Goal: Navigation & Orientation: Find specific page/section

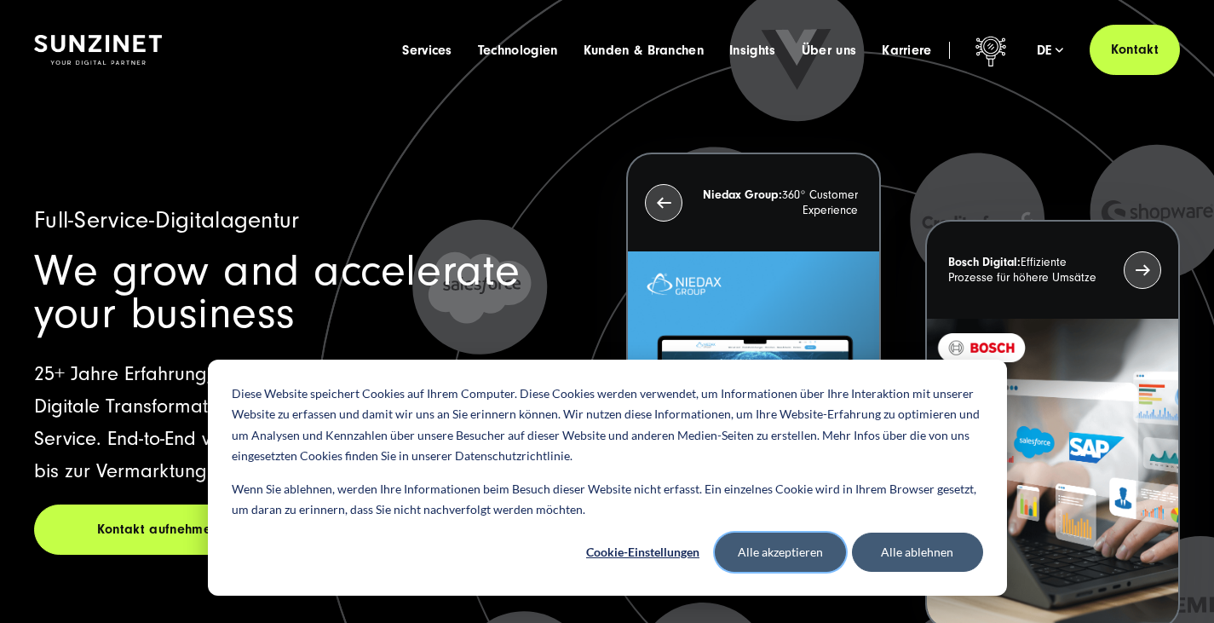
click at [793, 561] on button "Alle akzeptieren" at bounding box center [780, 552] width 131 height 39
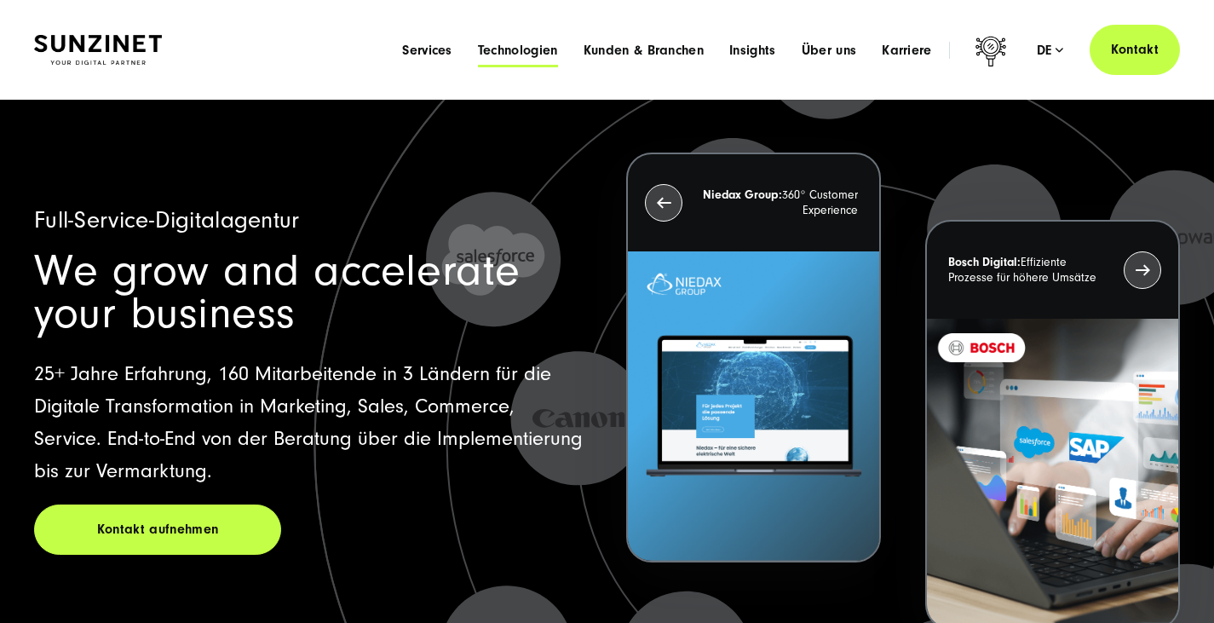
click at [478, 59] on span "Technologien" at bounding box center [518, 50] width 80 height 17
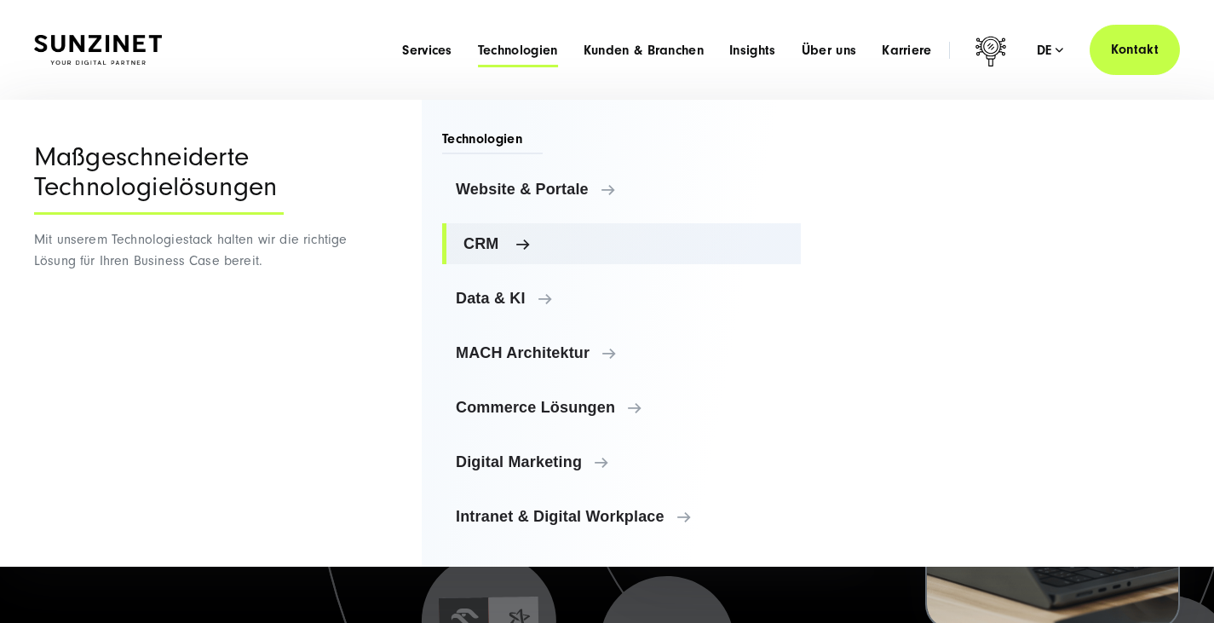
click at [540, 252] on span "CRM" at bounding box center [626, 243] width 324 height 17
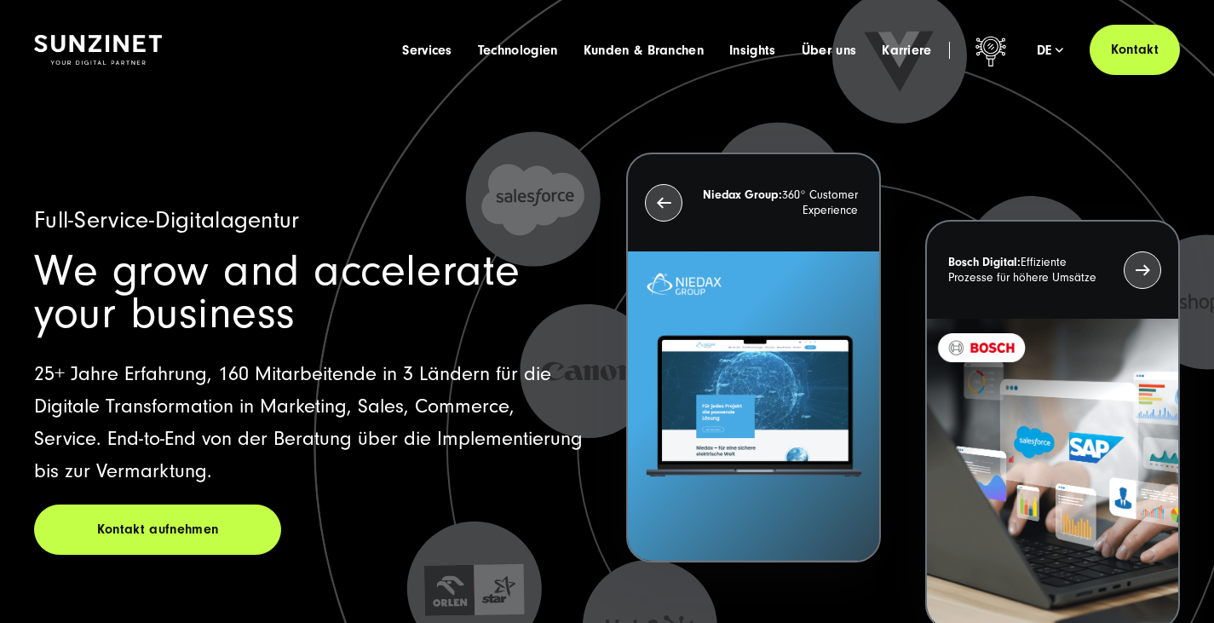
click at [354, 555] on div "Kontakt aufnehmen" at bounding box center [311, 529] width 554 height 50
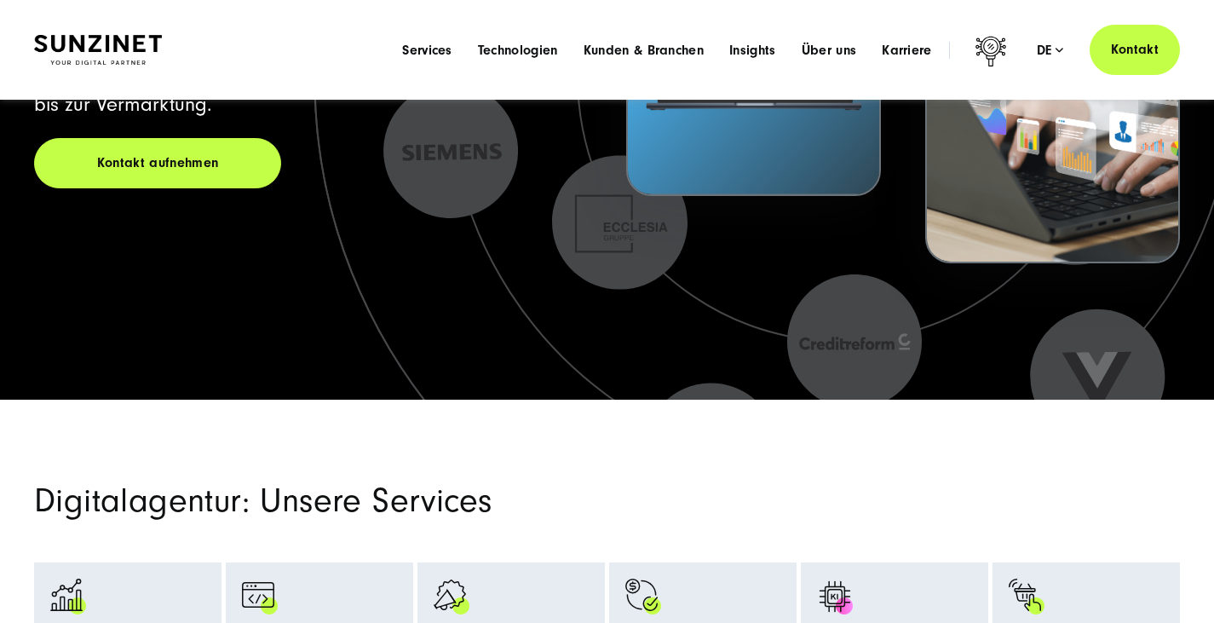
scroll to position [170, 0]
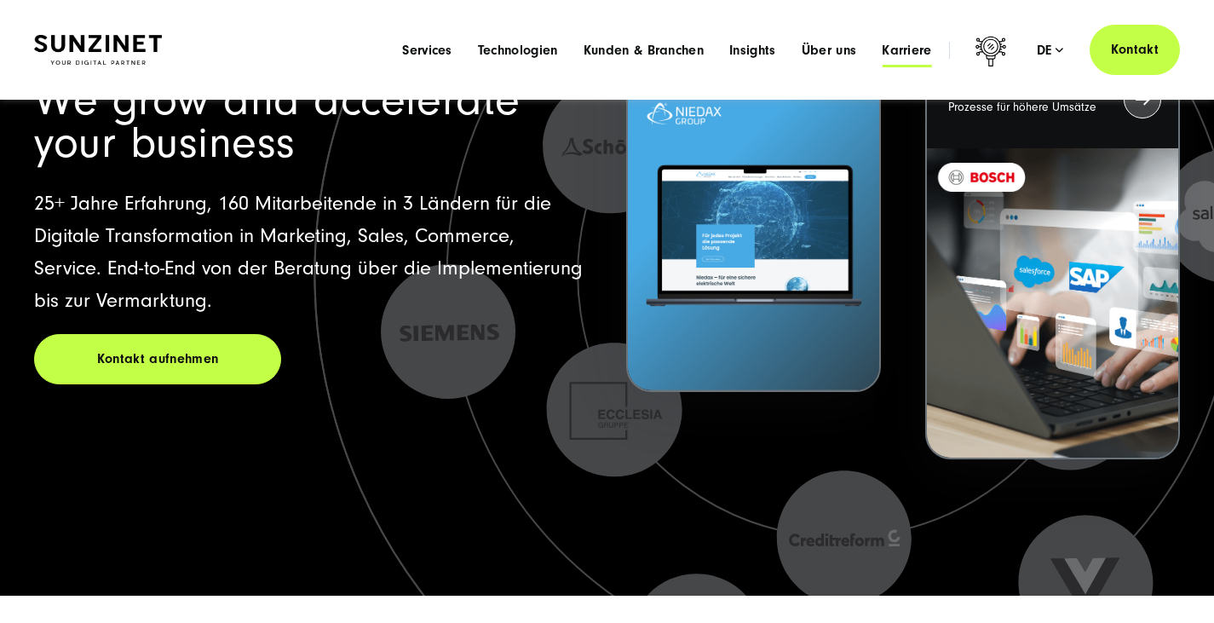
click at [895, 59] on span "Karriere" at bounding box center [907, 50] width 50 height 17
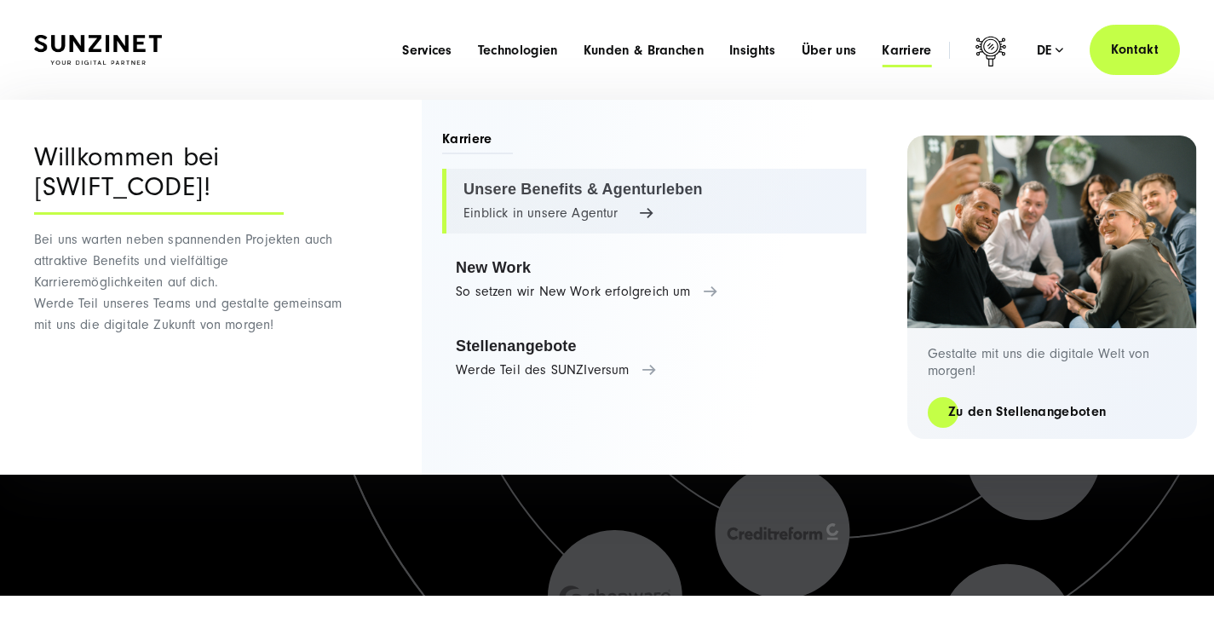
click at [737, 233] on link "Unsere Benefits & Agenturleben Einblick in unsere Agentur" at bounding box center [654, 201] width 424 height 65
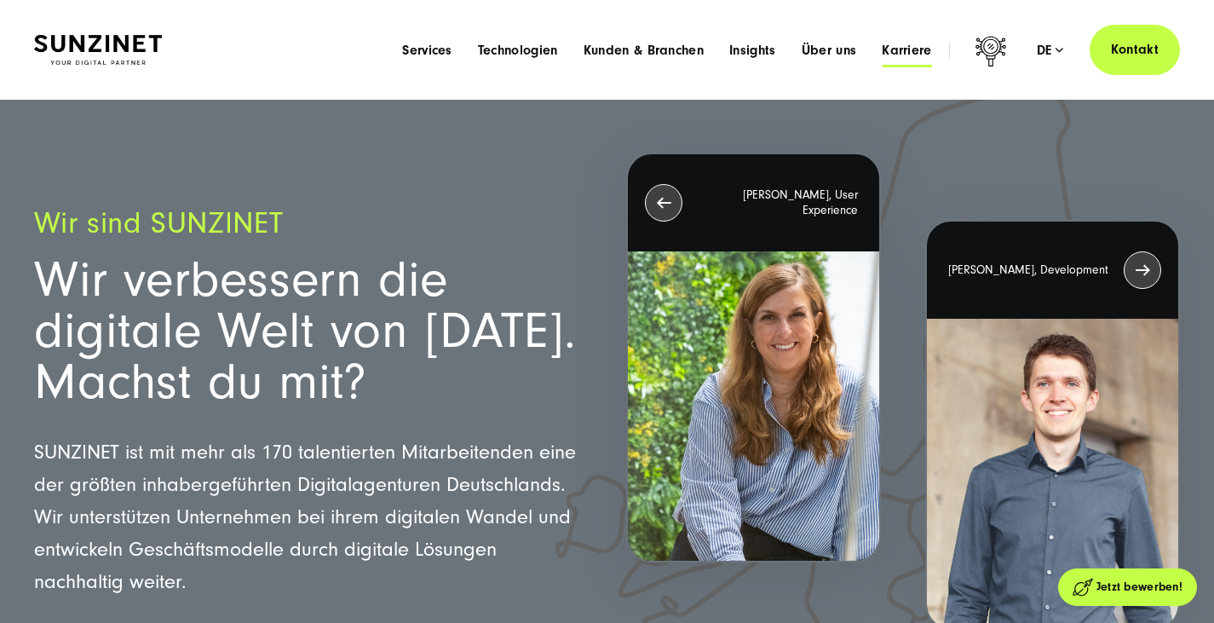
click at [894, 59] on span "Karriere" at bounding box center [907, 50] width 50 height 17
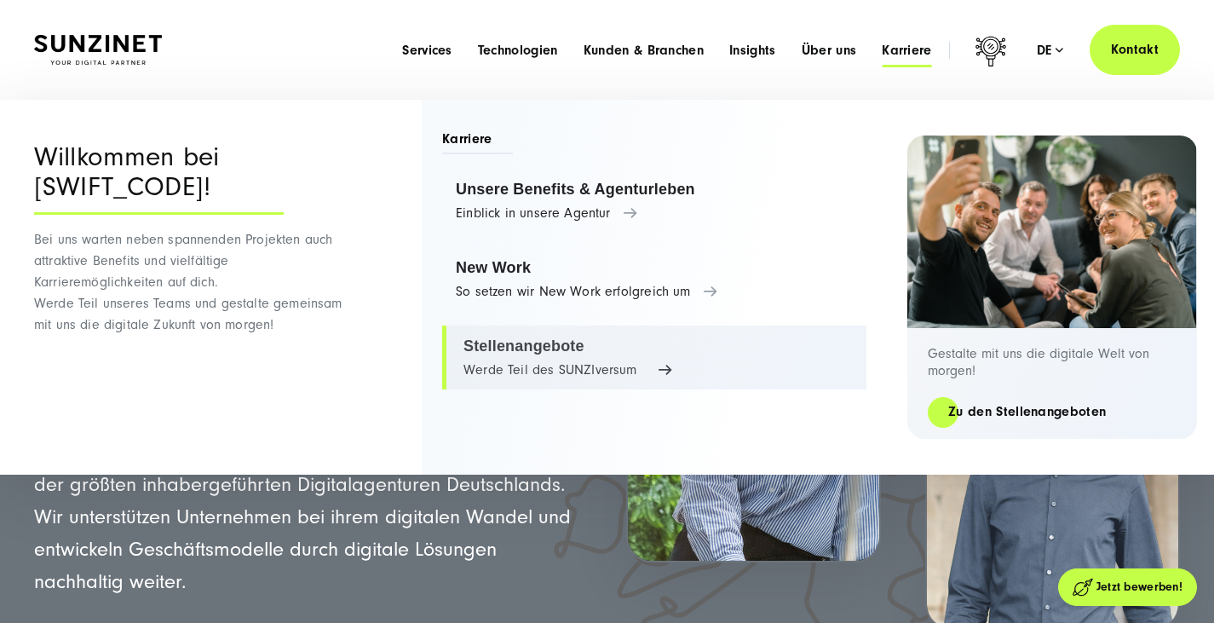
click at [632, 386] on link "Stellenangebote Werde Teil des SUNZIversum" at bounding box center [654, 357] width 424 height 65
